Goal: Find specific page/section: Find specific page/section

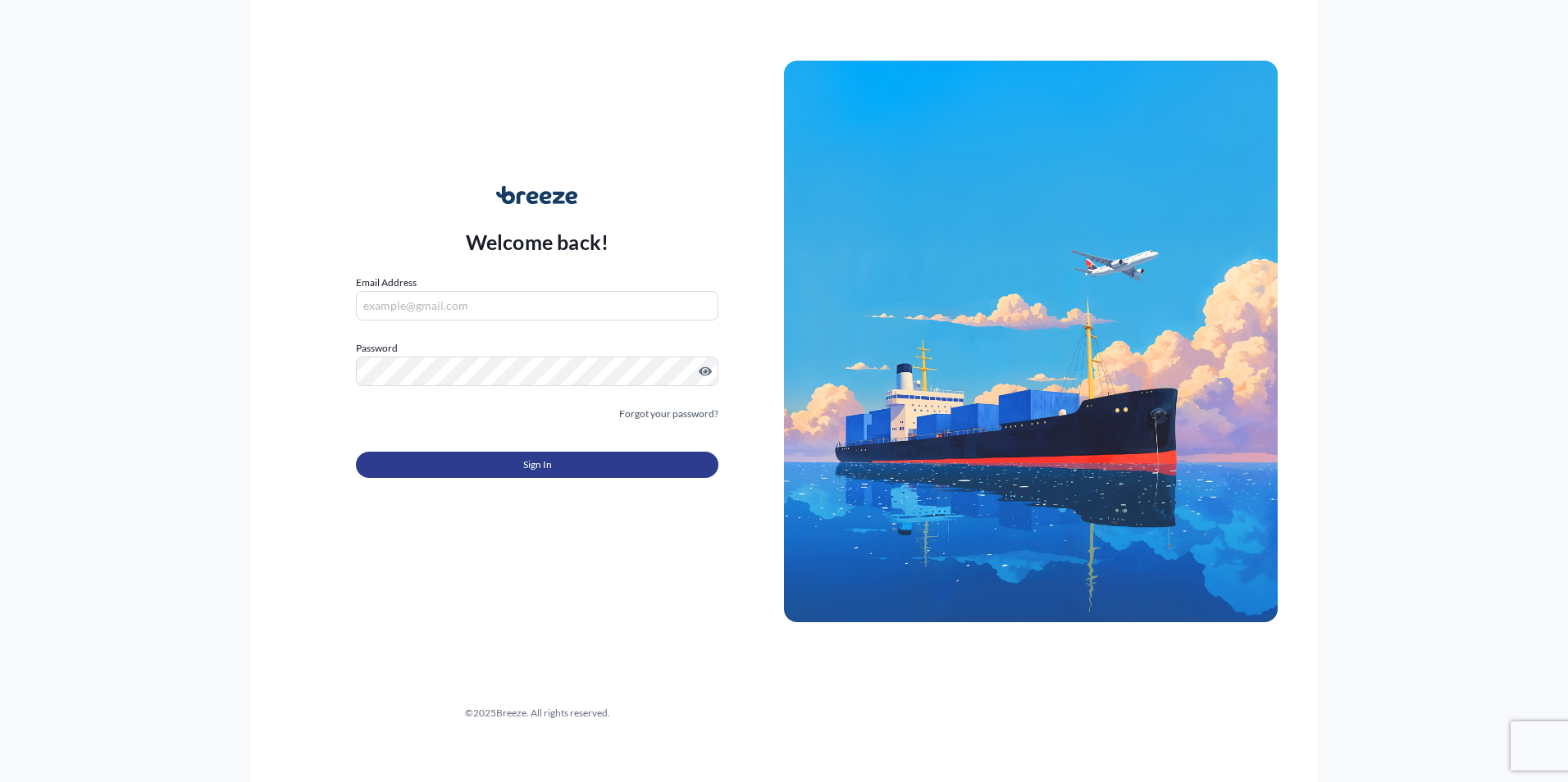
type input "[PERSON_NAME][EMAIL_ADDRESS][DOMAIN_NAME]"
click at [545, 464] on span "Sign In" at bounding box center [537, 465] width 29 height 17
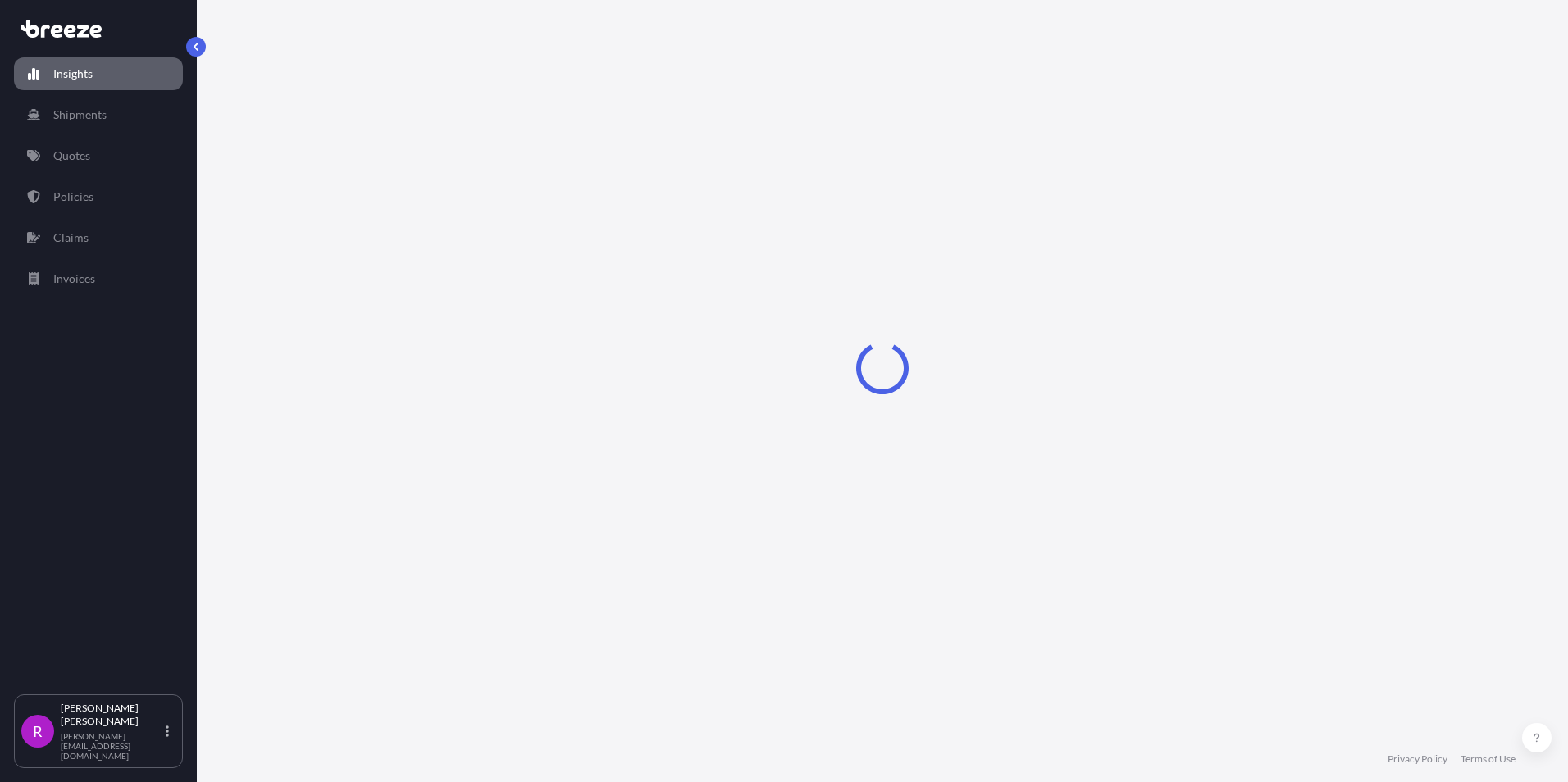
select select "2025"
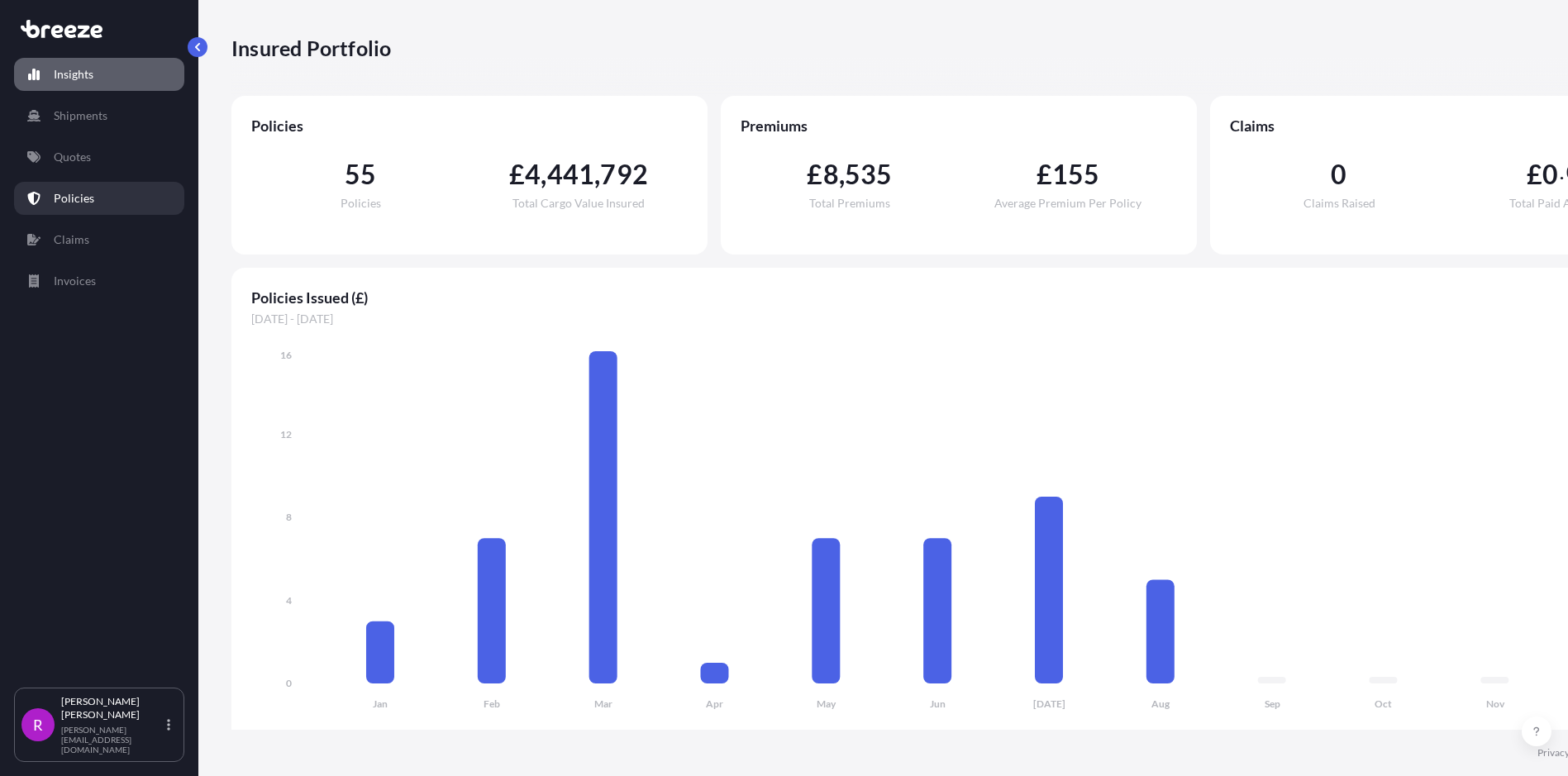
click at [80, 197] on p "Policies" at bounding box center [74, 199] width 40 height 17
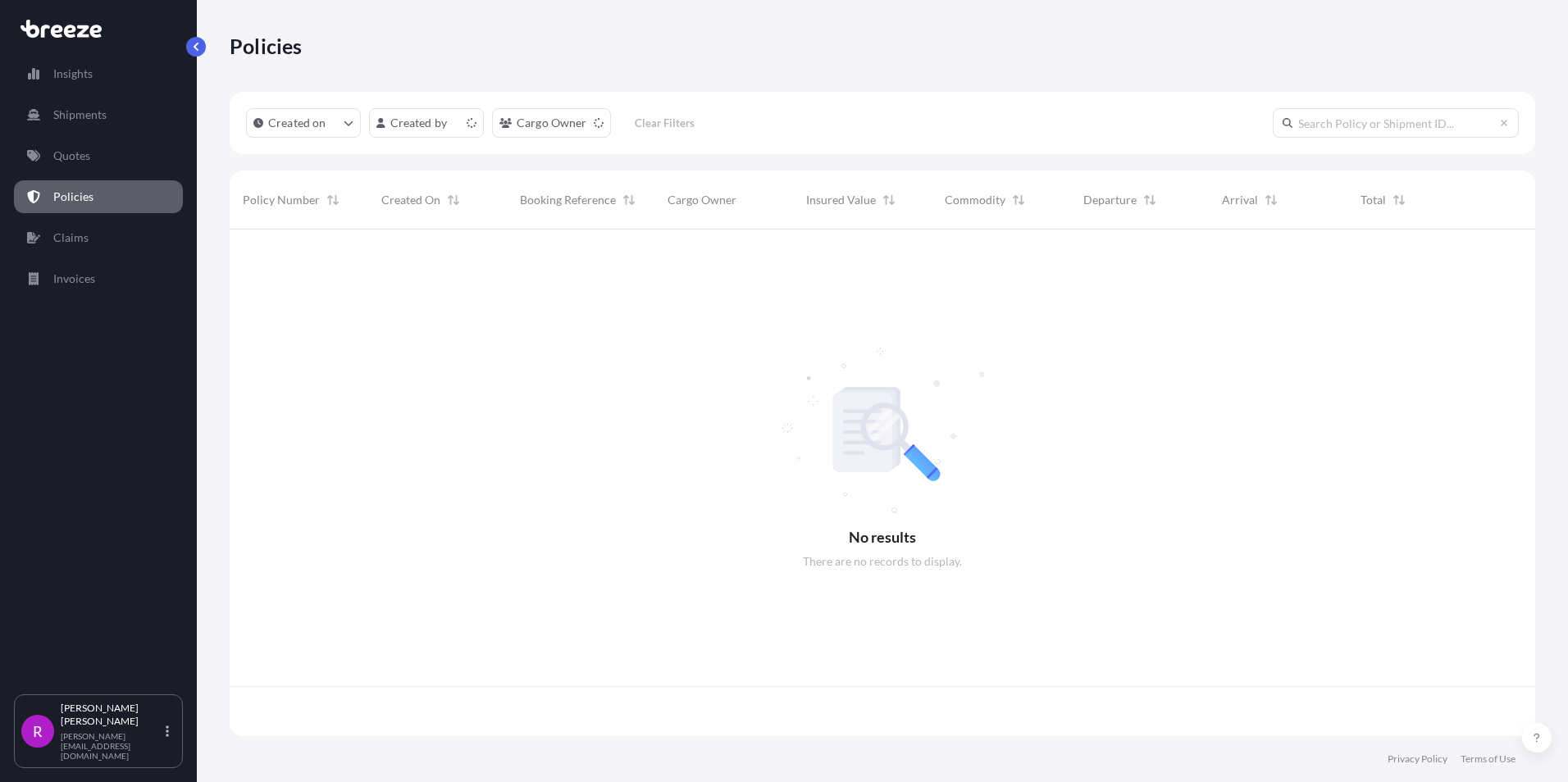
scroll to position [504, 1294]
